Goal: Find specific page/section: Find specific page/section

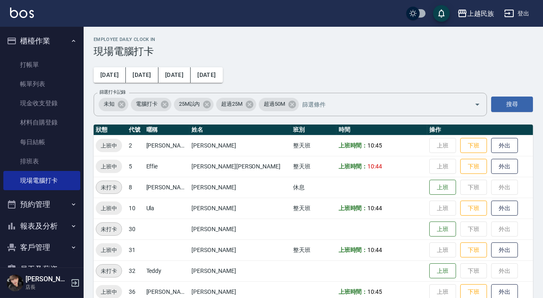
scroll to position [43, 0]
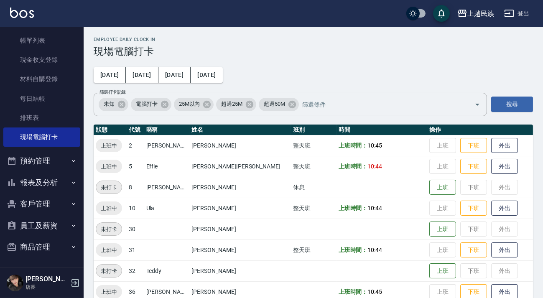
click at [39, 205] on button "客戶管理" at bounding box center [41, 204] width 77 height 22
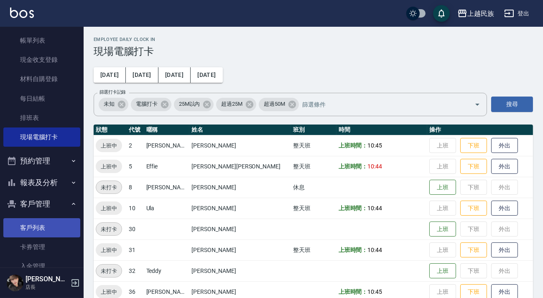
click at [55, 227] on link "客戶列表" at bounding box center [41, 227] width 77 height 19
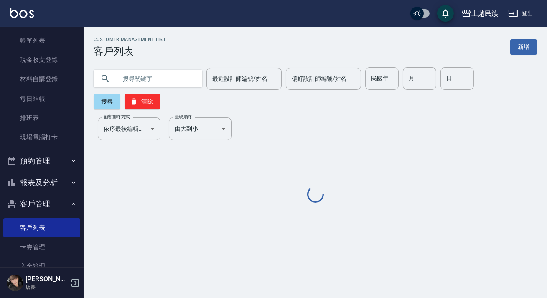
click at [155, 79] on input "text" at bounding box center [156, 78] width 79 height 23
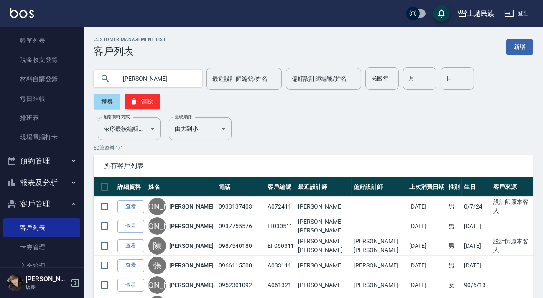
type input "[PERSON_NAME]"
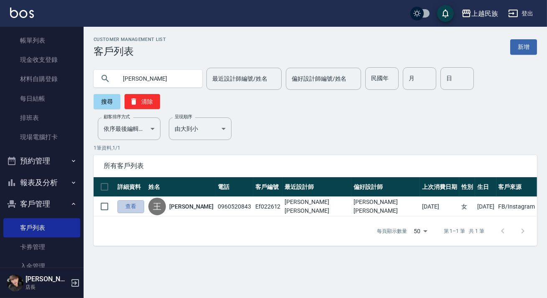
click at [128, 204] on link "查看" at bounding box center [130, 206] width 27 height 13
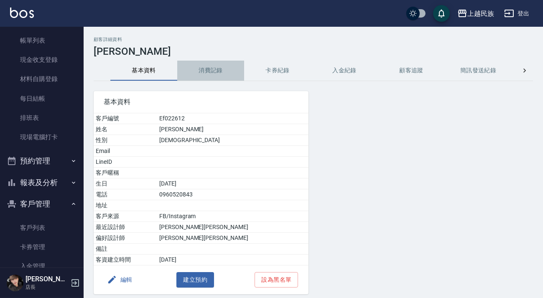
click at [201, 75] on button "消費記錄" at bounding box center [210, 71] width 67 height 20
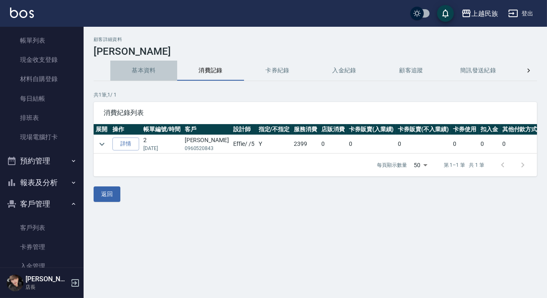
click at [146, 71] on button "基本資料" at bounding box center [143, 71] width 67 height 20
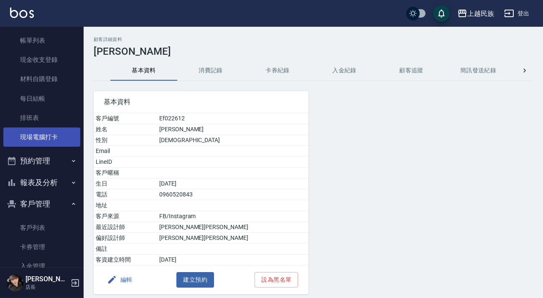
click at [66, 138] on link "現場電腦打卡" at bounding box center [41, 136] width 77 height 19
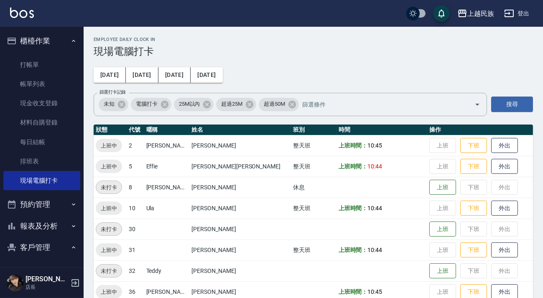
click at [26, 14] on img at bounding box center [22, 13] width 24 height 10
